Goal: Find specific page/section

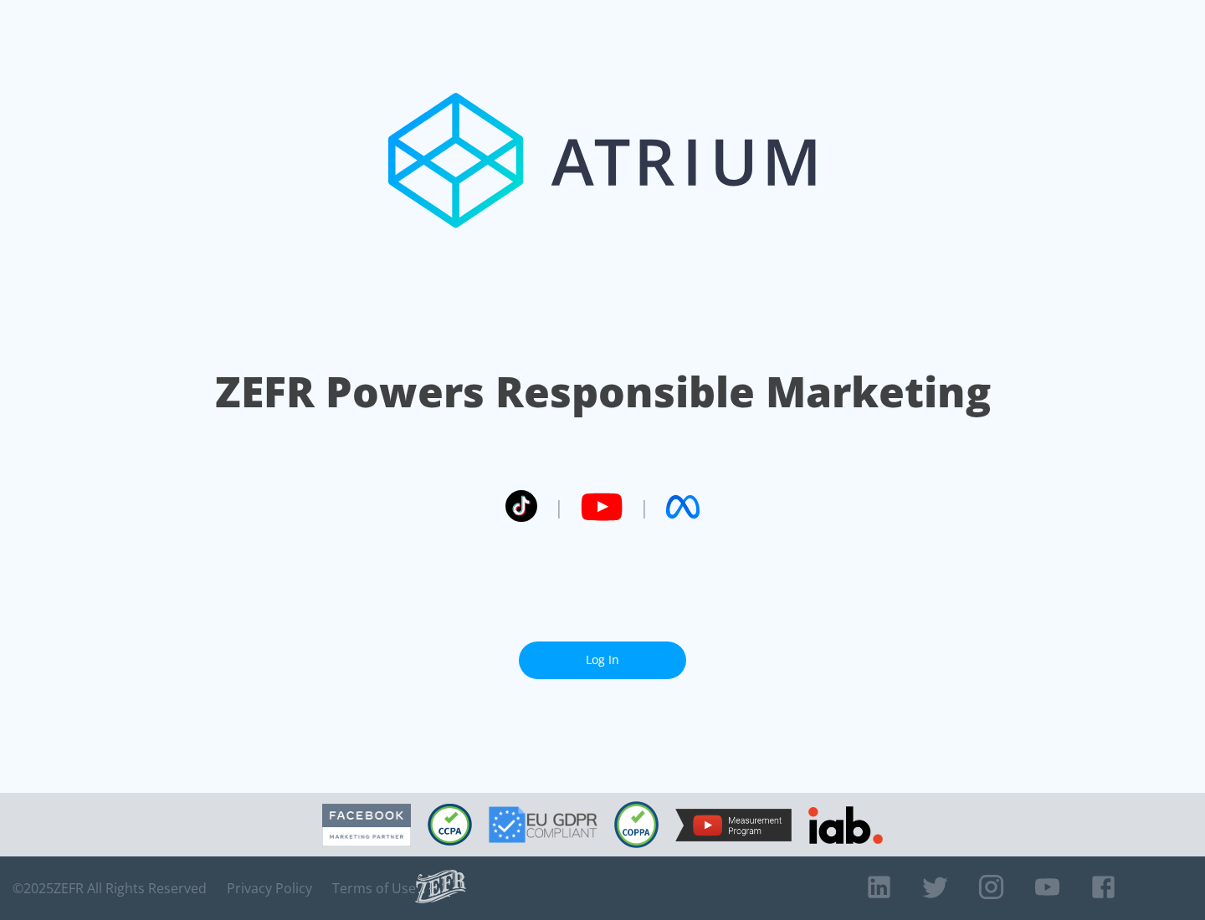
click at [602, 653] on link "Log In" at bounding box center [602, 661] width 167 height 38
